Goal: Check status: Check status

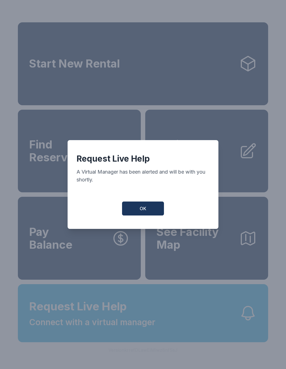
click at [143, 212] on span "OK" at bounding box center [143, 208] width 7 height 7
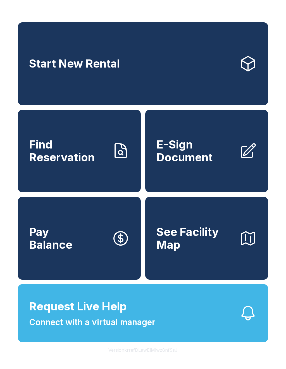
click at [195, 334] on button "Request Live Help Connect with a virtual manager" at bounding box center [143, 313] width 250 height 58
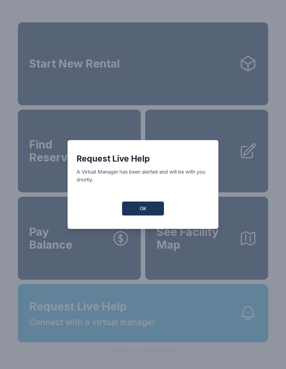
click at [149, 216] on button "OK" at bounding box center [143, 209] width 42 height 14
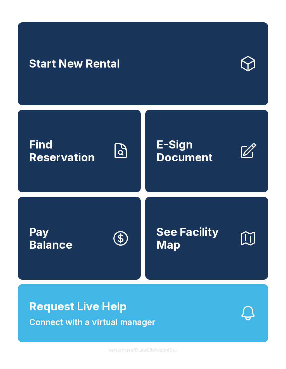
click at [106, 174] on link "Find Reservation" at bounding box center [79, 151] width 123 height 83
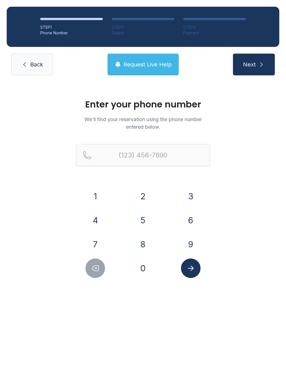
click at [144, 237] on button "8" at bounding box center [143, 245] width 20 height 20
click at [144, 266] on button "0" at bounding box center [143, 269] width 20 height 20
type input "(80"
click at [40, 65] on span "Back" at bounding box center [36, 65] width 13 height 8
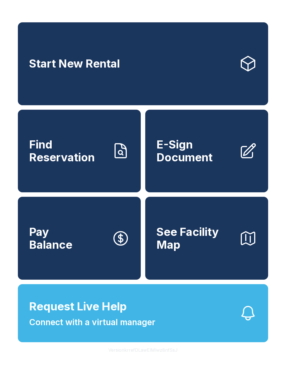
click at [121, 315] on span "Request Live Help" at bounding box center [78, 306] width 98 height 17
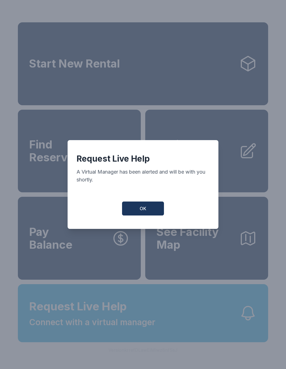
click at [142, 223] on div "Request Live Help A Virtual Manager has been alerted and will be with you short…" at bounding box center [143, 184] width 151 height 89
click at [140, 209] on span "OK" at bounding box center [143, 208] width 7 height 7
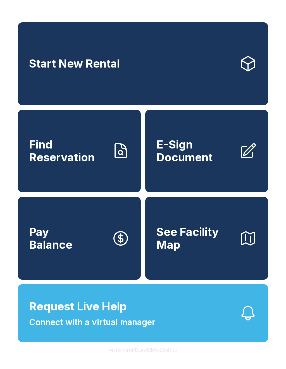
click at [87, 164] on span "Find Reservation" at bounding box center [68, 150] width 78 height 25
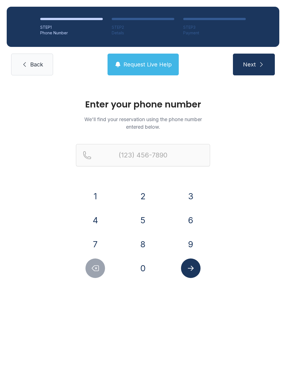
click at [151, 66] on span "Request Live Help" at bounding box center [147, 65] width 48 height 8
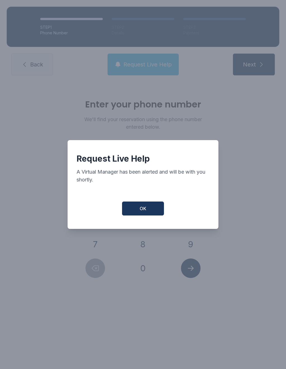
click at [128, 216] on button "OK" at bounding box center [143, 209] width 42 height 14
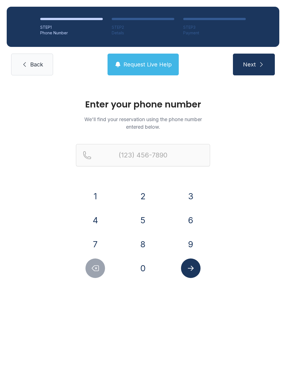
click at [142, 242] on button "8" at bounding box center [143, 245] width 20 height 20
click at [142, 271] on button "0" at bounding box center [143, 269] width 20 height 20
click at [198, 214] on button "6" at bounding box center [191, 221] width 20 height 20
click at [145, 196] on button "2" at bounding box center [143, 197] width 20 height 20
click at [189, 195] on button "3" at bounding box center [191, 197] width 20 height 20
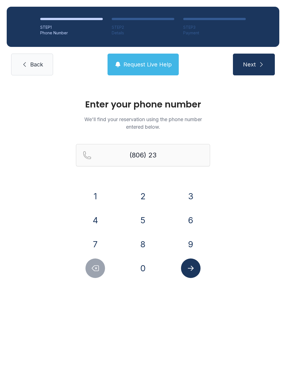
click at [190, 242] on button "9" at bounding box center [191, 245] width 20 height 20
click at [143, 242] on button "8" at bounding box center [143, 245] width 20 height 20
click at [97, 213] on button "4" at bounding box center [95, 221] width 20 height 20
click at [137, 265] on button "0" at bounding box center [143, 269] width 20 height 20
click at [143, 247] on button "8" at bounding box center [143, 245] width 20 height 20
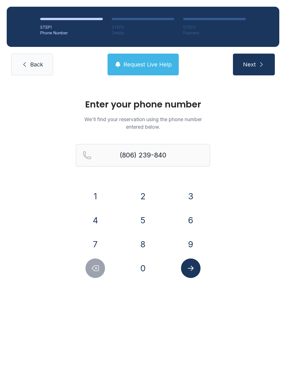
type input "[PHONE_NUMBER]"
click at [258, 69] on button "Next" at bounding box center [254, 65] width 42 height 22
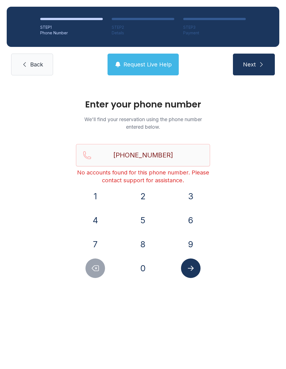
click at [142, 69] on button "Request Live Help" at bounding box center [143, 65] width 71 height 22
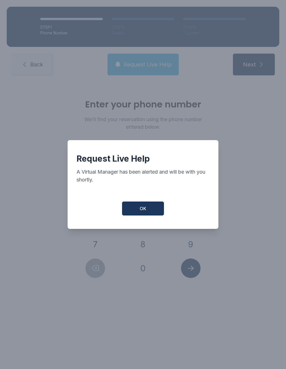
click at [142, 208] on span "OK" at bounding box center [143, 208] width 7 height 7
